Goal: Information Seeking & Learning: Check status

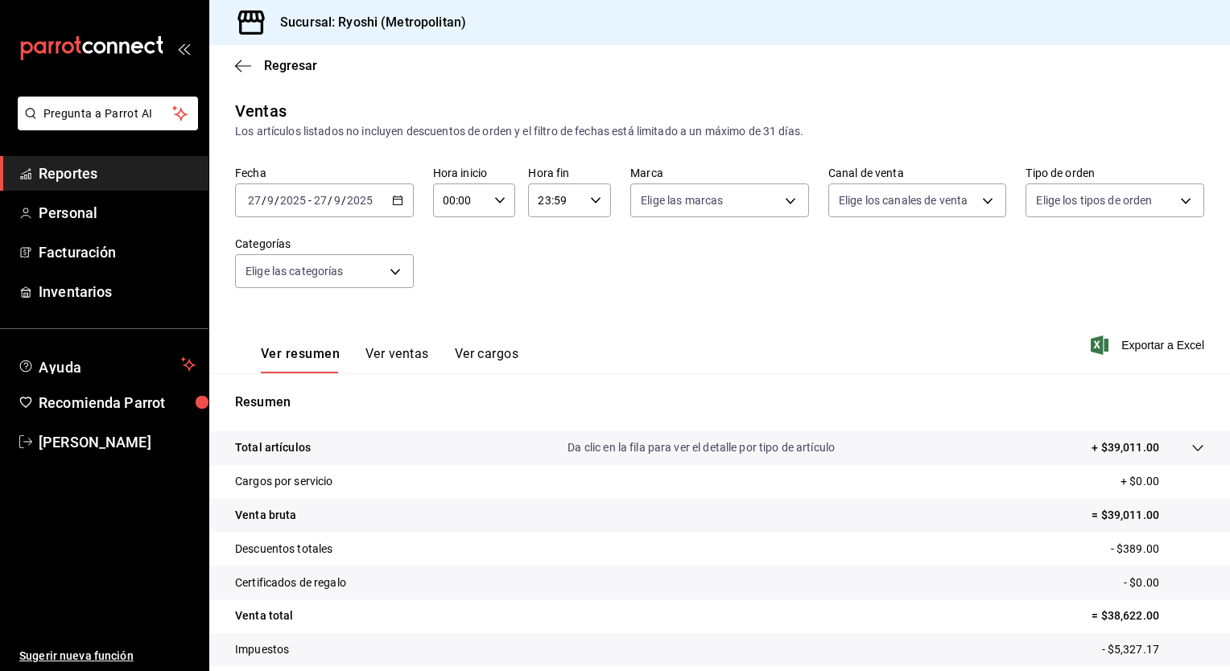
scroll to position [100, 0]
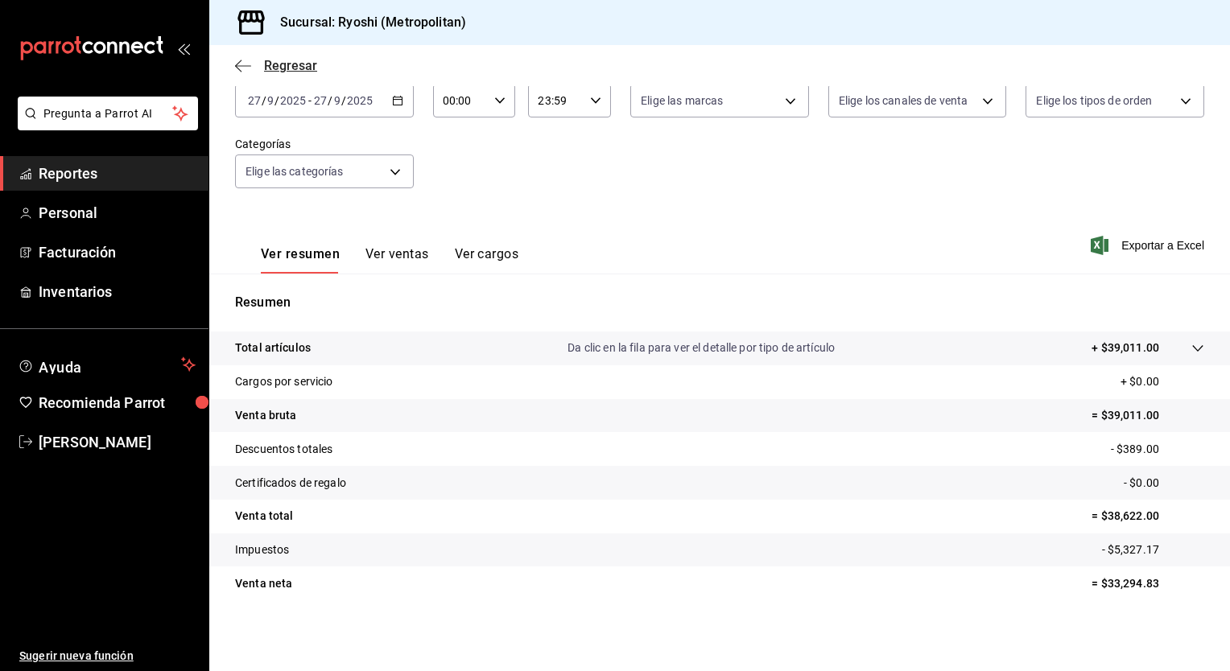
click at [297, 69] on span "Regresar" at bounding box center [290, 65] width 53 height 15
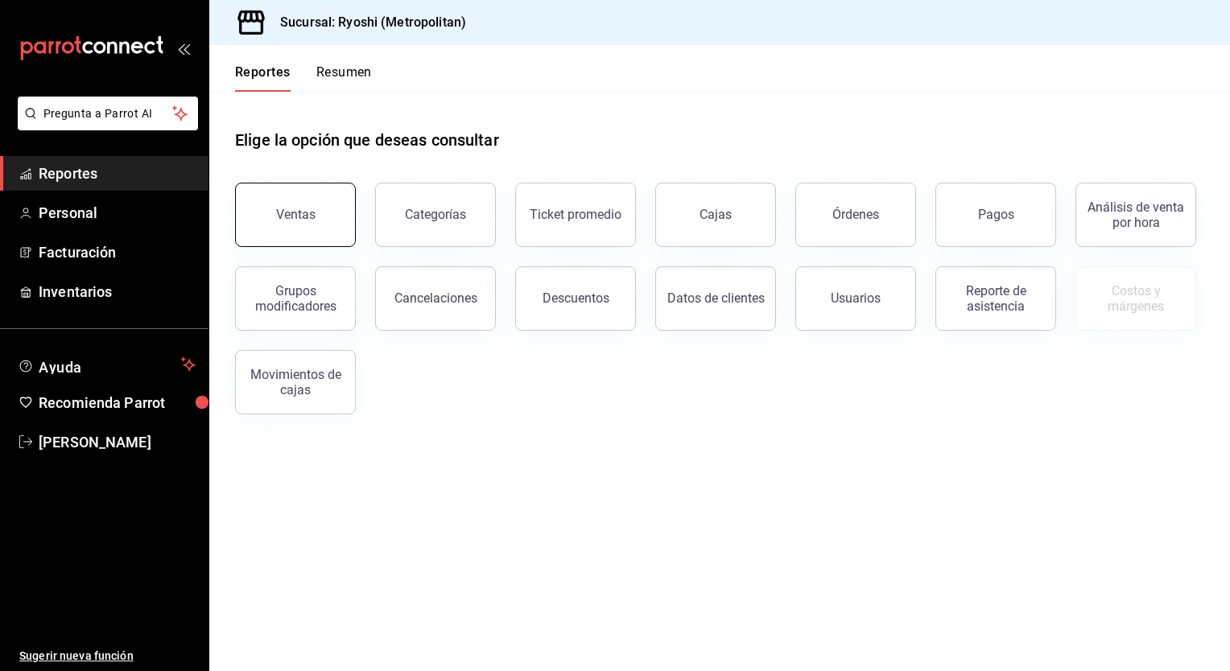
click at [303, 221] on div "Ventas" at bounding box center [295, 214] width 39 height 15
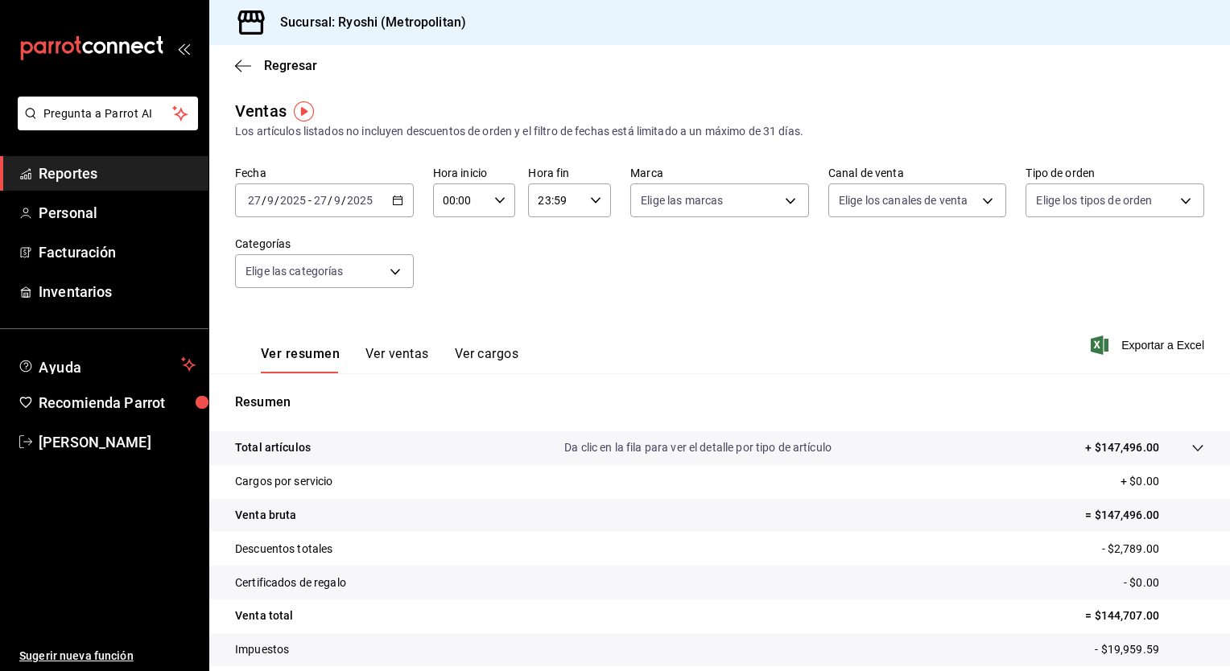
click at [397, 203] on icon "button" at bounding box center [397, 200] width 11 height 11
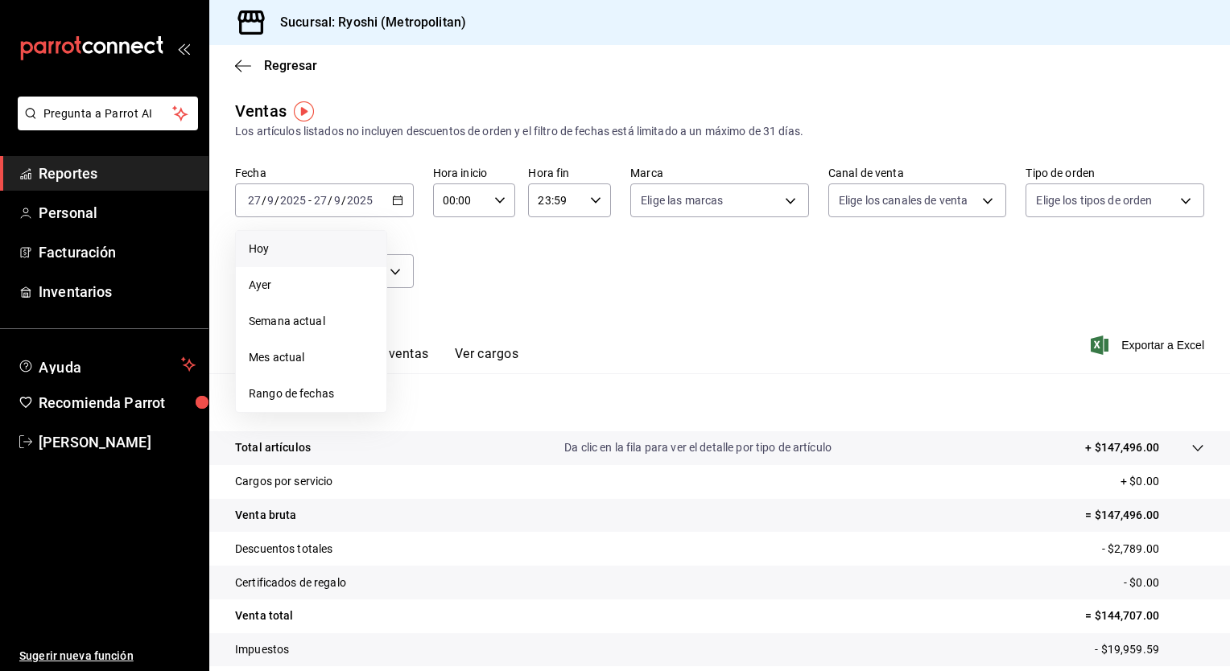
click at [282, 253] on span "Hoy" at bounding box center [311, 249] width 125 height 17
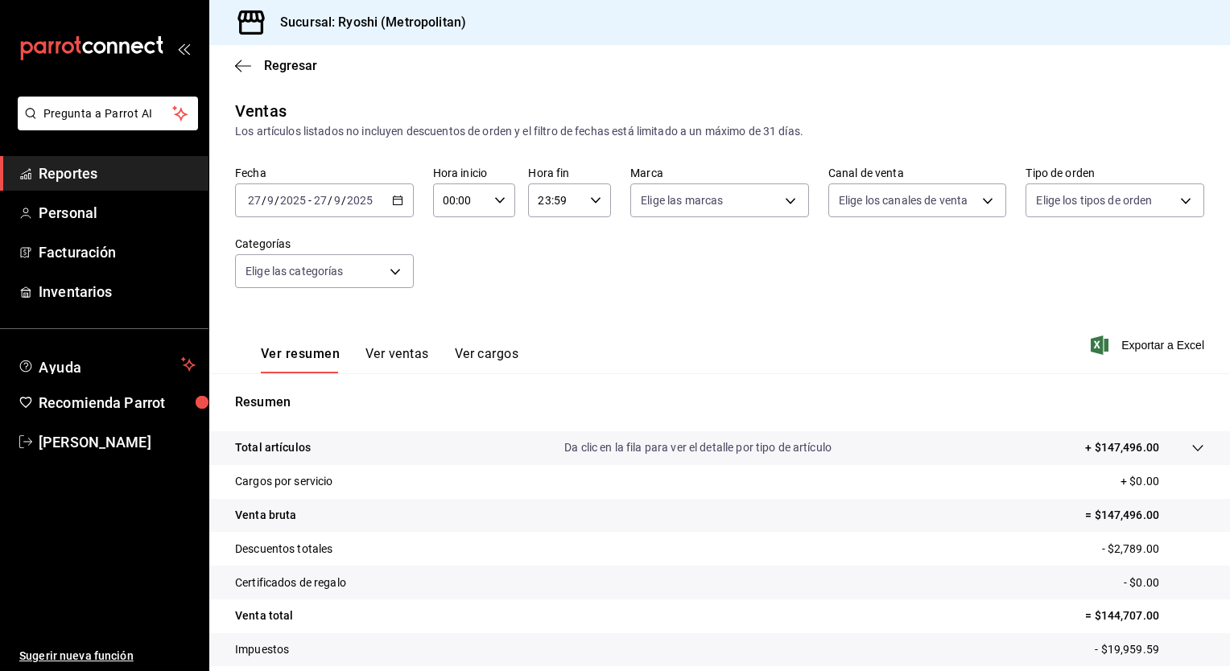
scroll to position [100, 0]
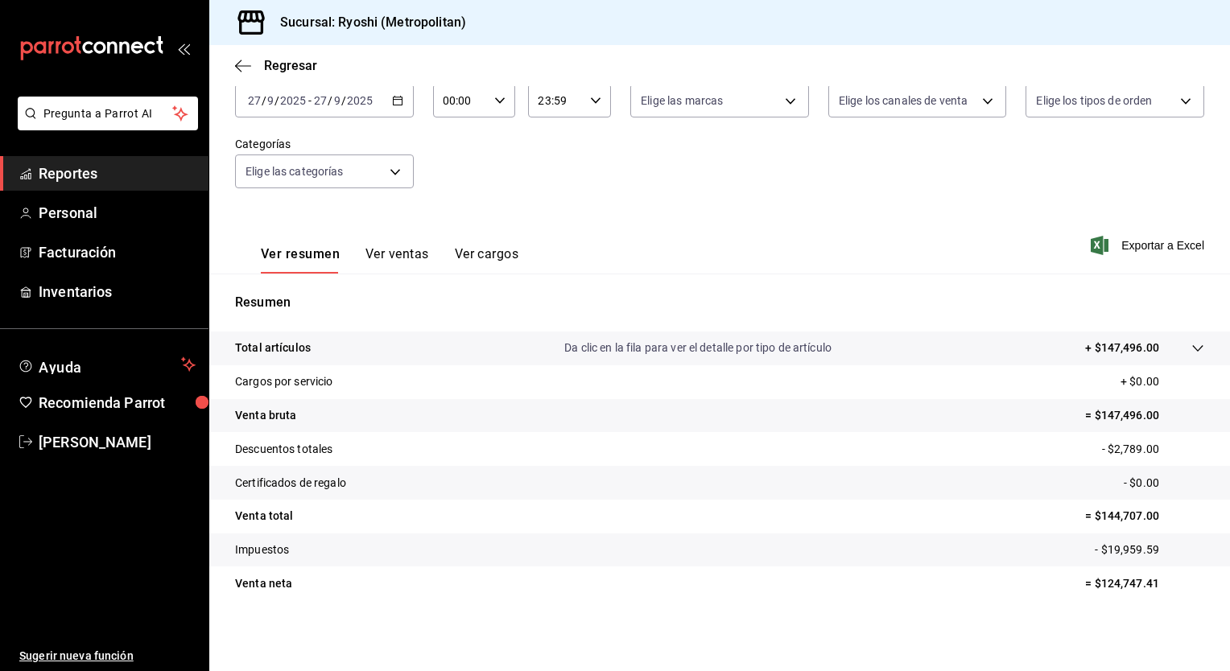
click at [407, 254] on button "Ver ventas" at bounding box center [397, 259] width 64 height 27
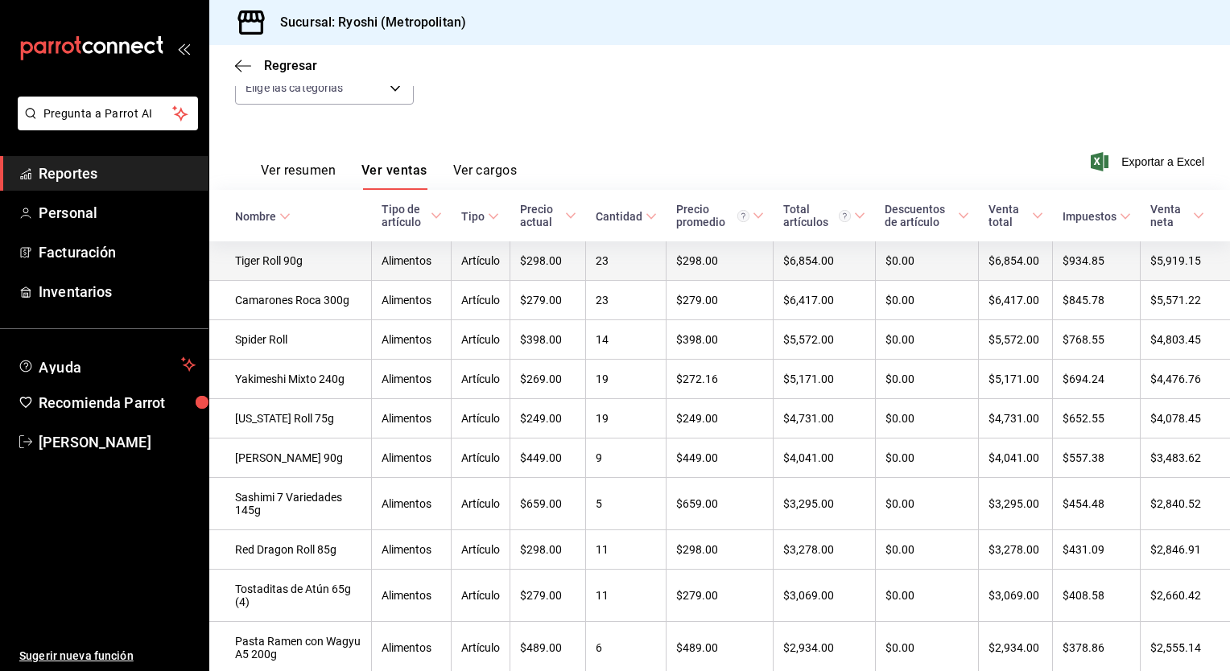
scroll to position [190, 0]
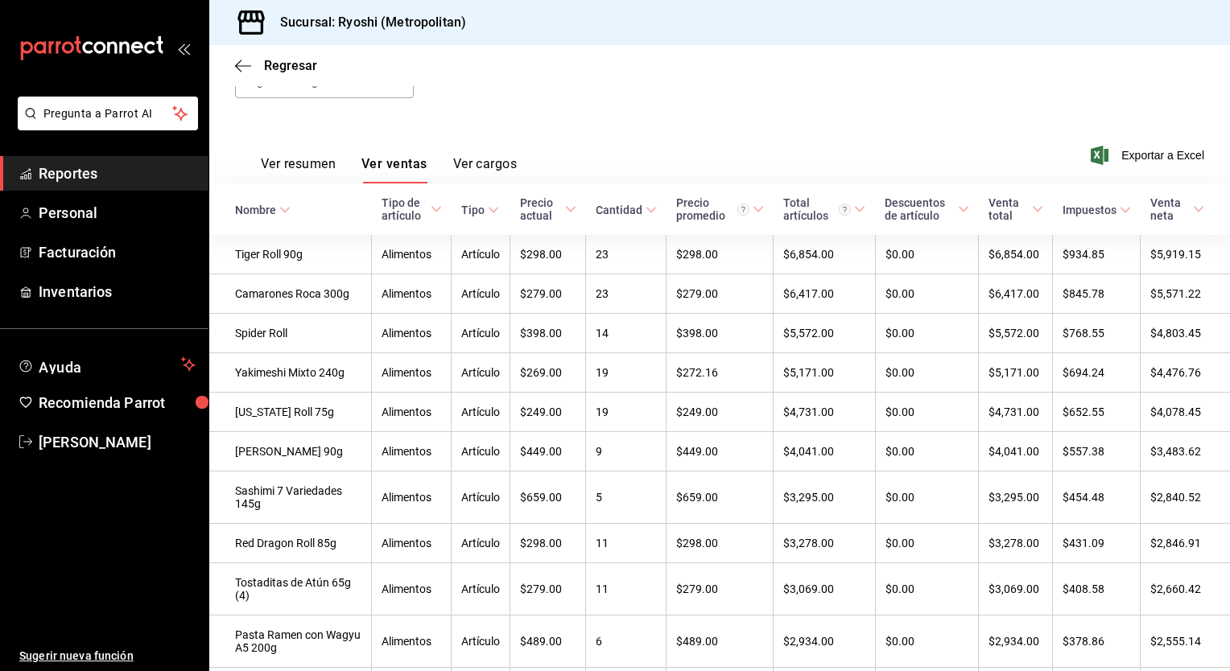
click at [431, 209] on icon at bounding box center [436, 209] width 11 height 11
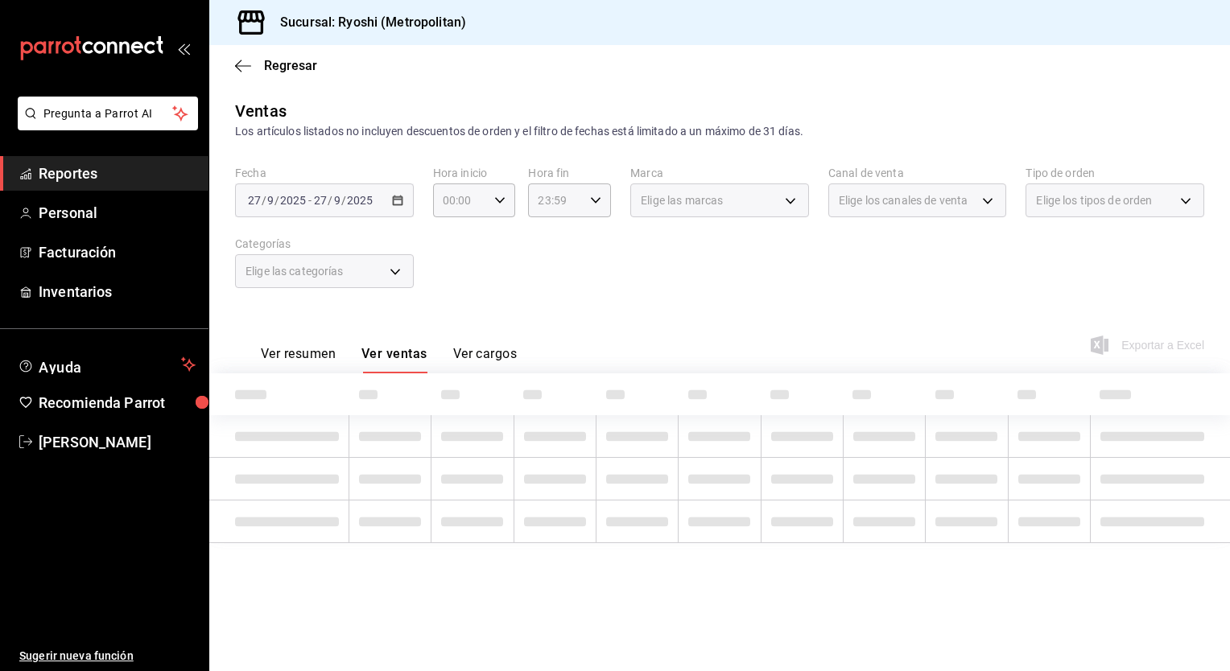
scroll to position [0, 0]
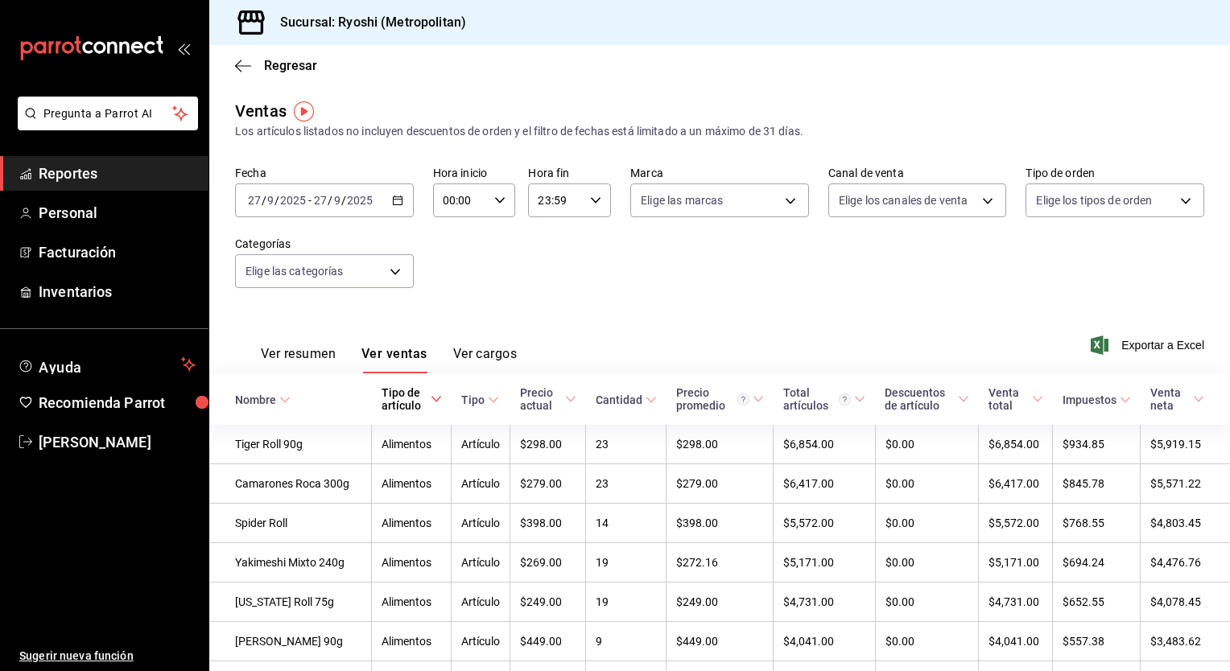
click at [431, 398] on icon at bounding box center [436, 399] width 11 height 11
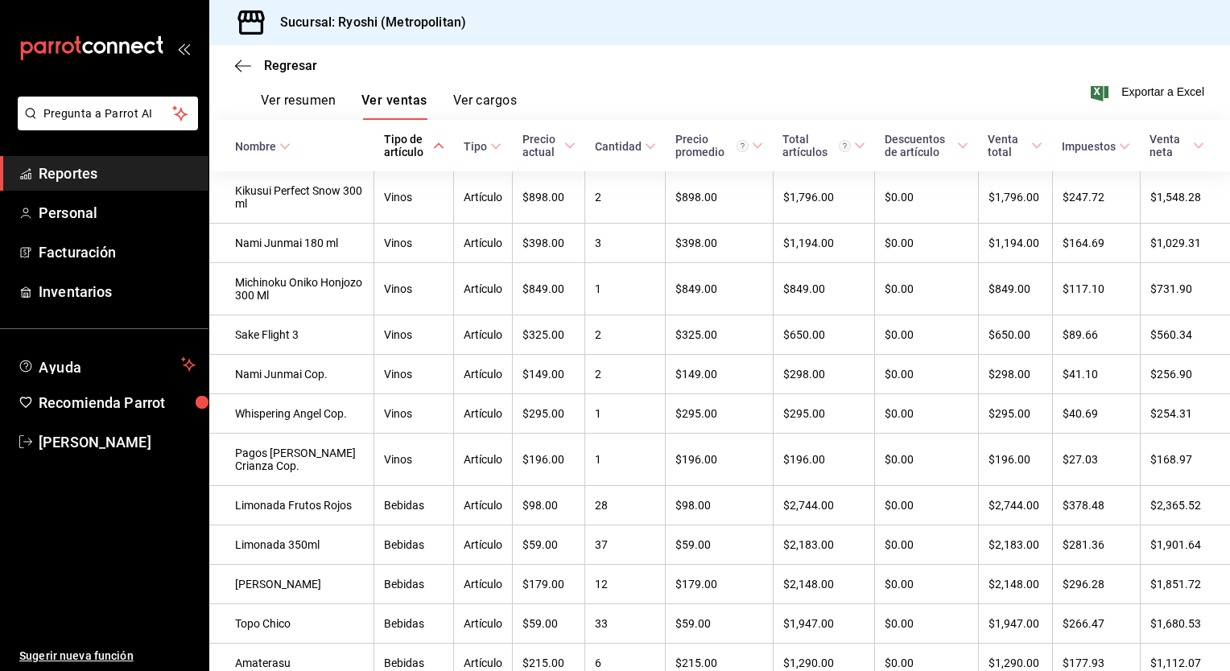
scroll to position [254, 0]
click at [433, 142] on icon at bounding box center [438, 144] width 11 height 11
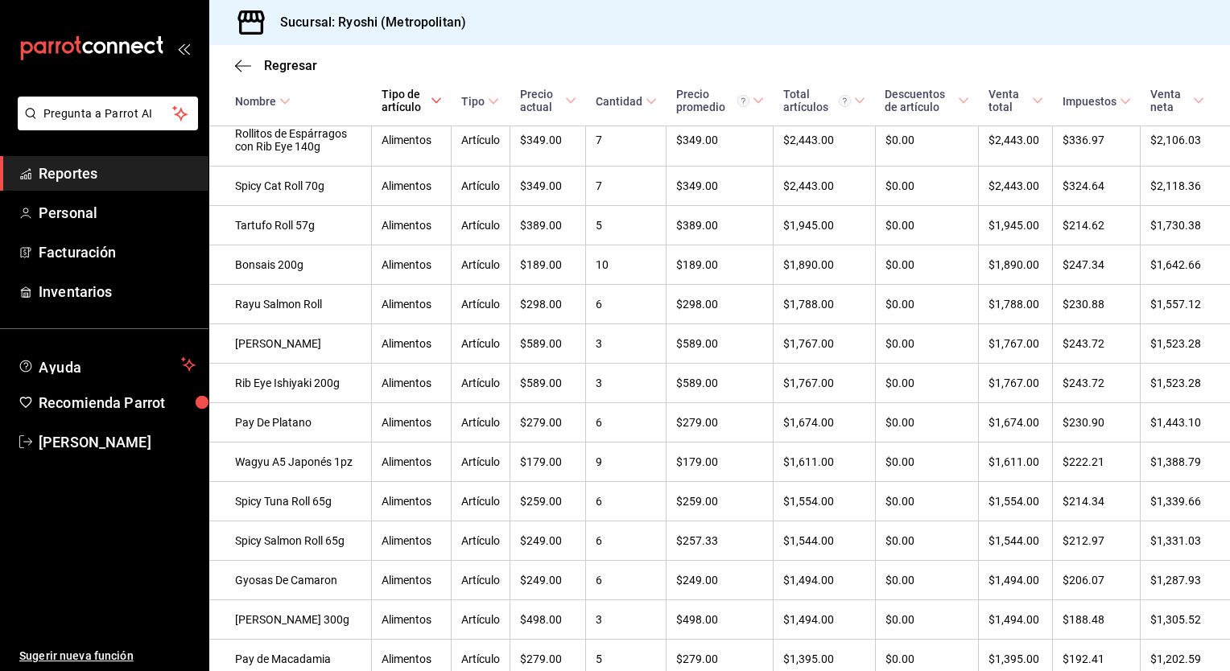
scroll to position [971, 0]
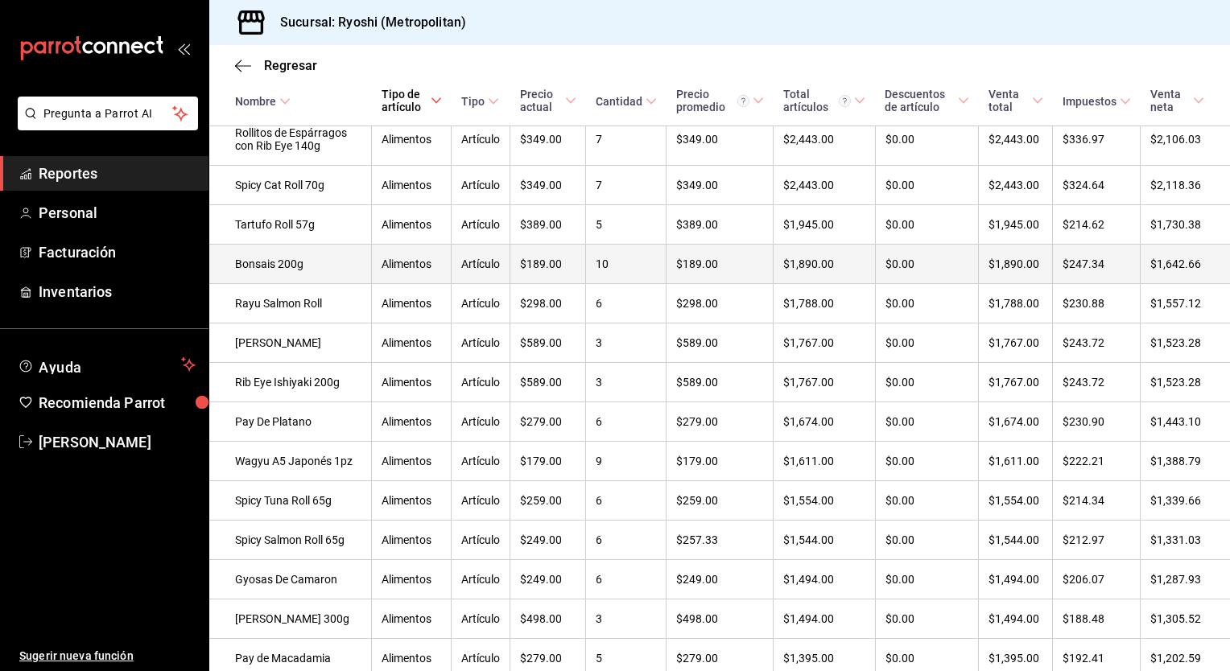
click at [275, 284] on td "Bonsais 200g" at bounding box center [290, 264] width 163 height 39
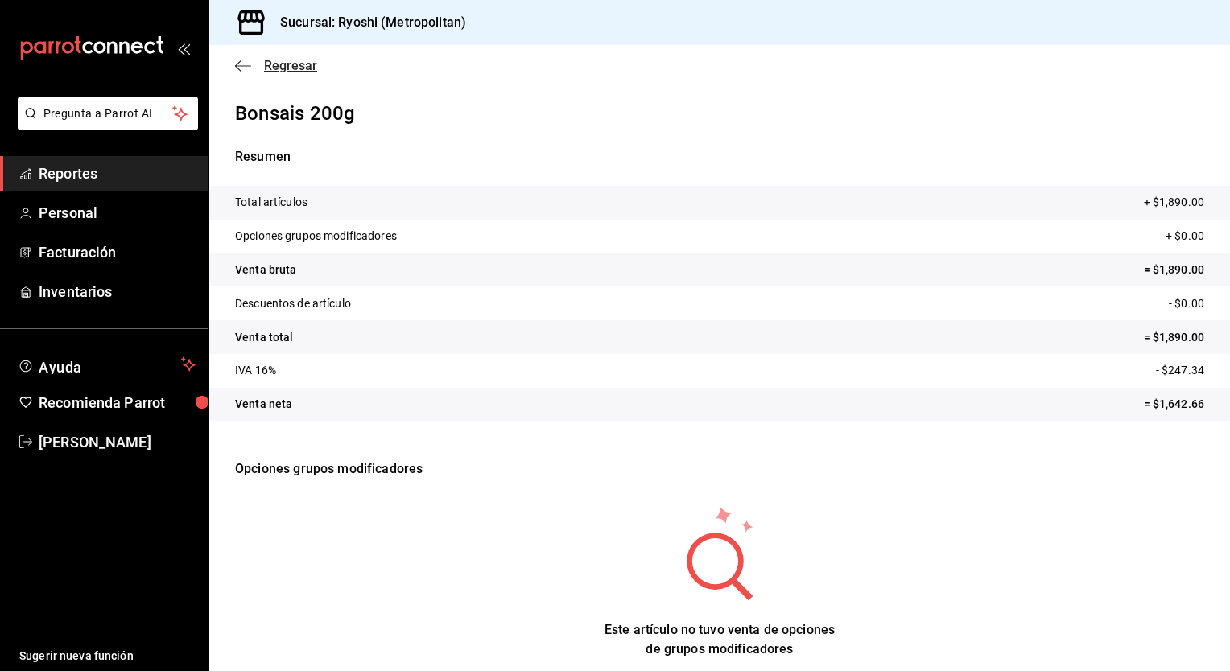
click at [277, 59] on span "Regresar" at bounding box center [290, 65] width 53 height 15
click at [285, 60] on span "Regresar" at bounding box center [290, 65] width 53 height 15
click at [299, 71] on span "Regresar" at bounding box center [290, 65] width 53 height 15
click at [232, 64] on div "Regresar" at bounding box center [719, 65] width 1021 height 41
click at [279, 62] on span "Regresar" at bounding box center [290, 65] width 53 height 15
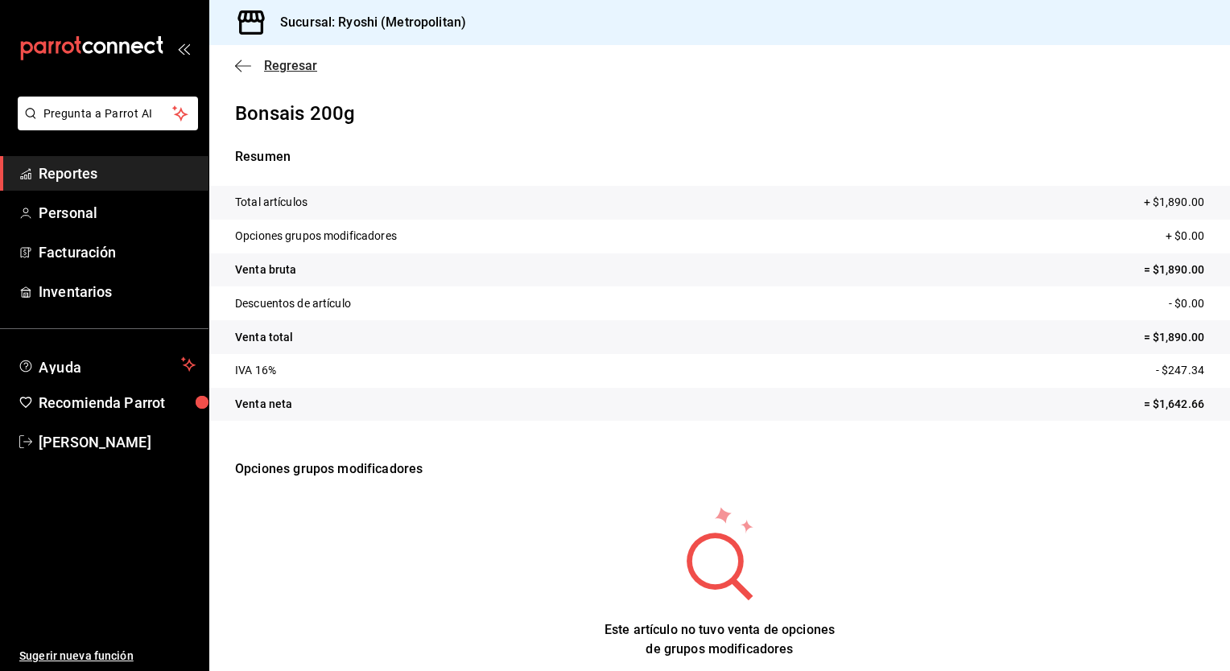
click at [279, 62] on span "Regresar" at bounding box center [290, 65] width 53 height 15
click at [253, 67] on span "Regresar" at bounding box center [276, 65] width 82 height 15
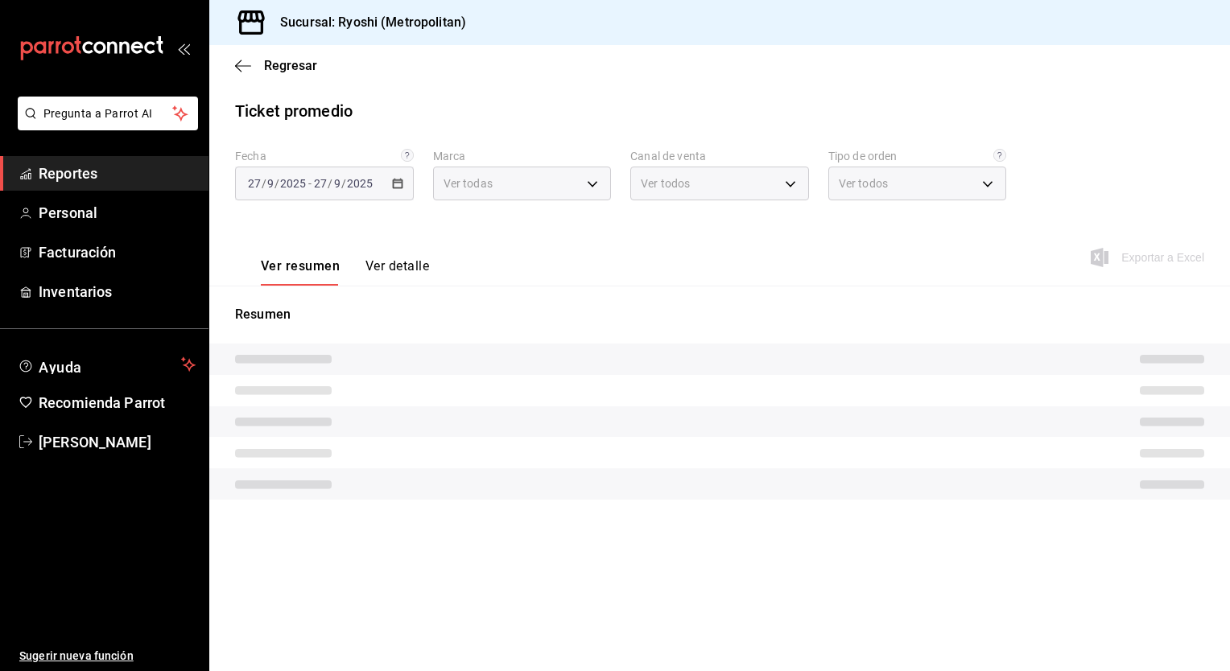
type input "afd8f7e0-6441-4225-b079-3ecb6f1759bb,a0f13850-a6cf-4674-87cd-ec670d2b59b9"
type input "PARROT,UBER_EATS,RAPPI,DIDI_FOOD,ONLINE"
type input "66739285-5da5-466b-8cb0-407c1ed0a2c8,c0a0eaab-5666-47ab-bb2c-041c46edcfe4,3fb15…"
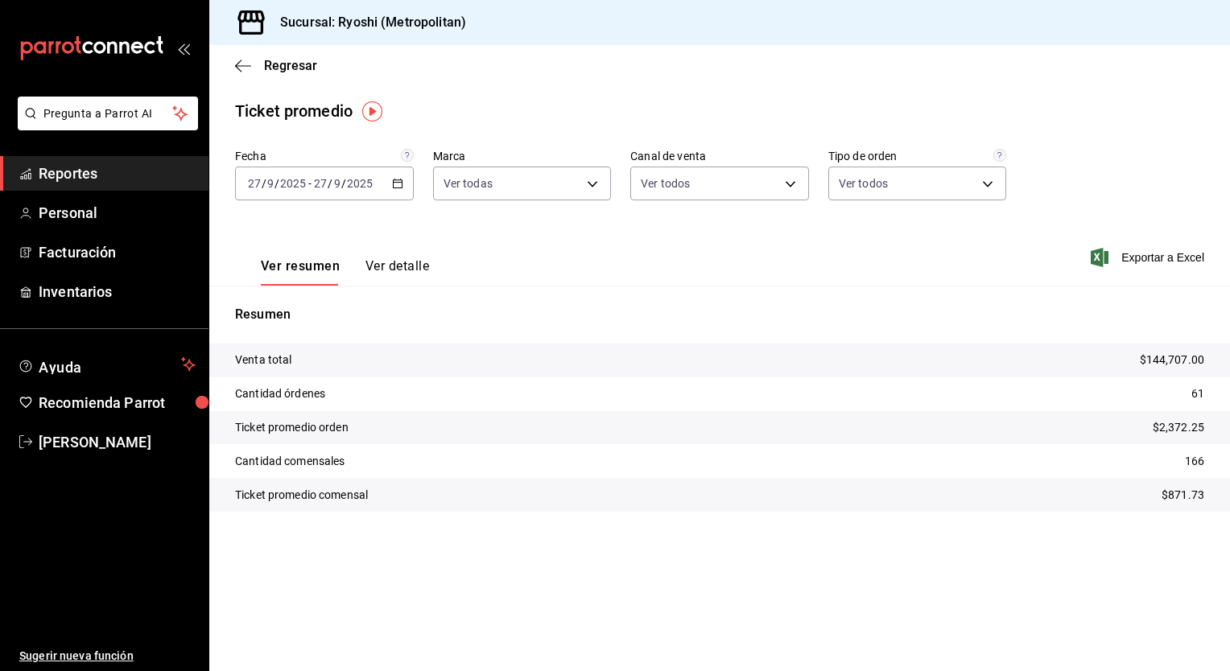
click at [544, 243] on div "Ver resumen Ver detalle Exportar a Excel" at bounding box center [719, 253] width 1021 height 66
click at [280, 62] on span "Regresar" at bounding box center [290, 65] width 53 height 15
